Goal: Information Seeking & Learning: Learn about a topic

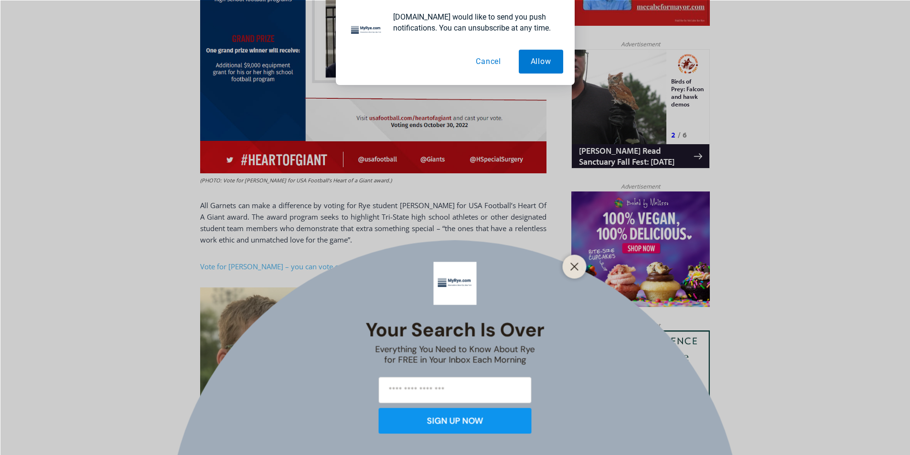
scroll to position [602, 0]
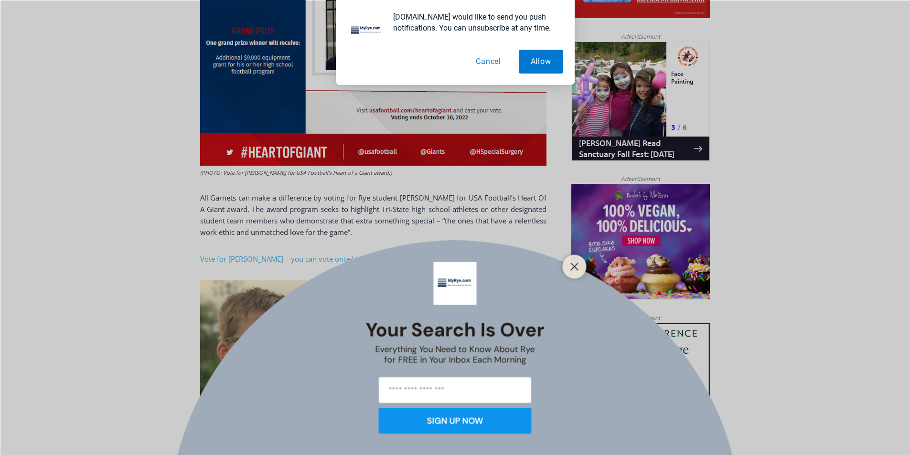
click at [577, 266] on icon "Close" at bounding box center [574, 266] width 9 height 9
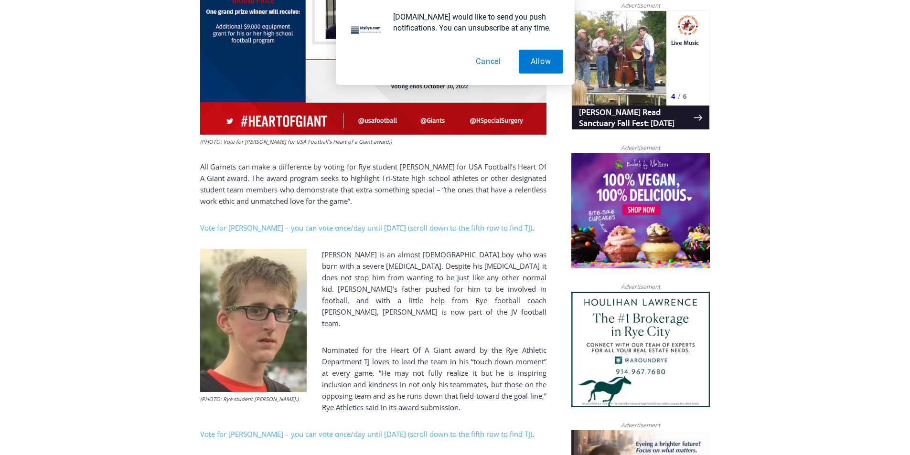
scroll to position [650, 0]
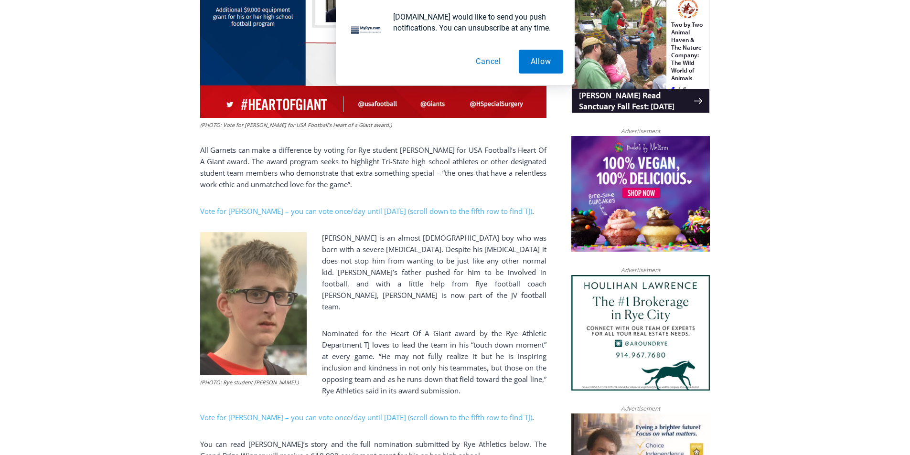
click at [489, 62] on button "Cancel" at bounding box center [488, 62] width 49 height 24
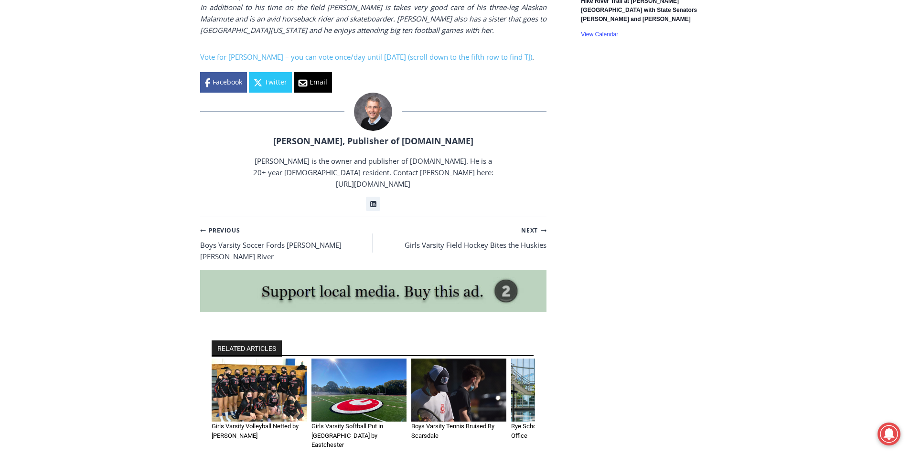
scroll to position [1891, 0]
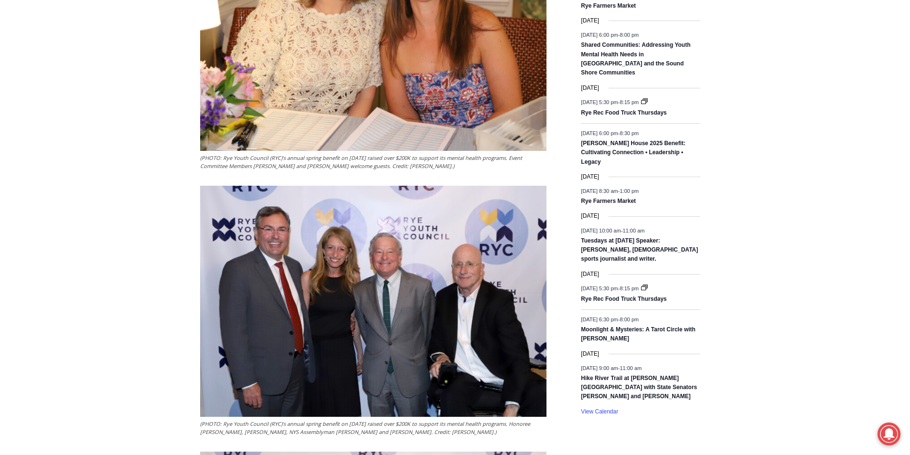
scroll to position [1433, 0]
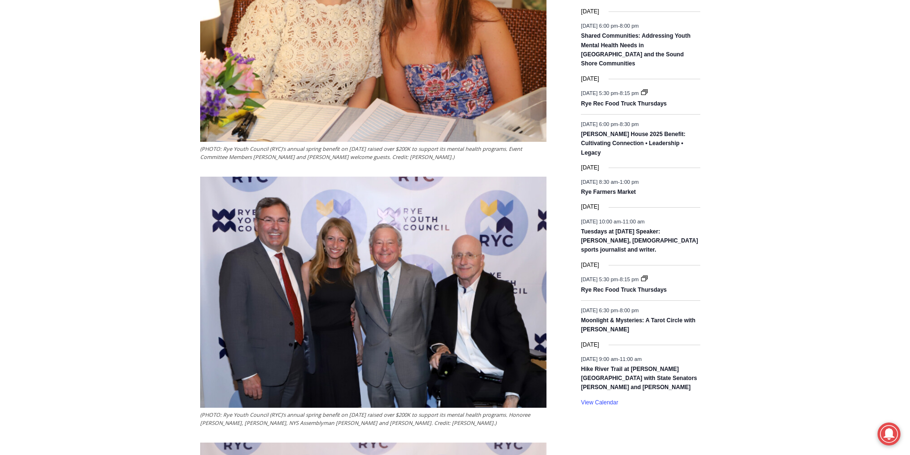
click at [469, 264] on img at bounding box center [373, 292] width 346 height 231
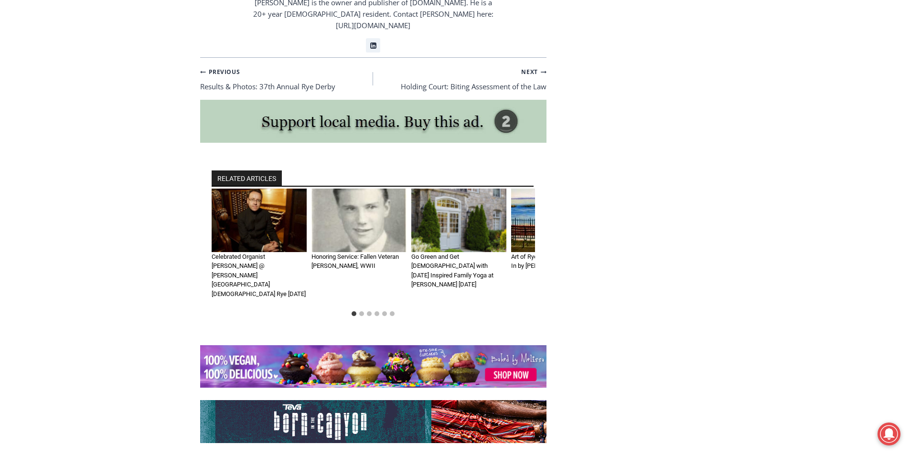
scroll to position [2322, 0]
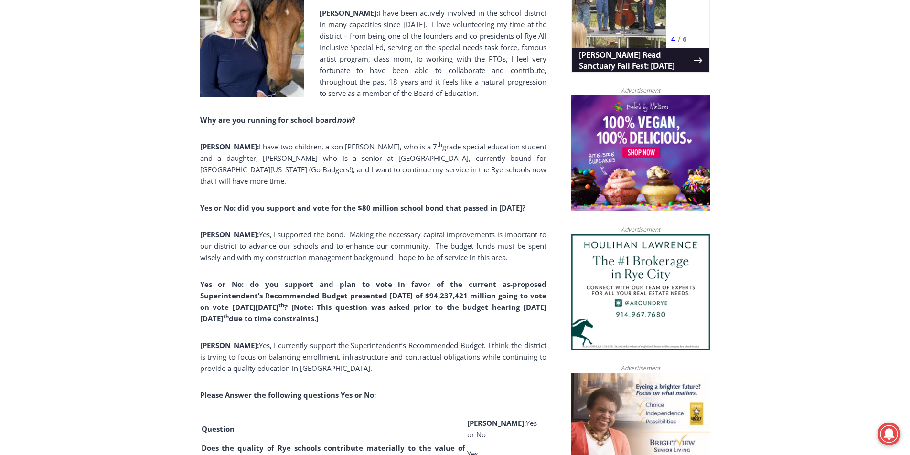
scroll to position [700, 0]
